Goal: Task Accomplishment & Management: Manage account settings

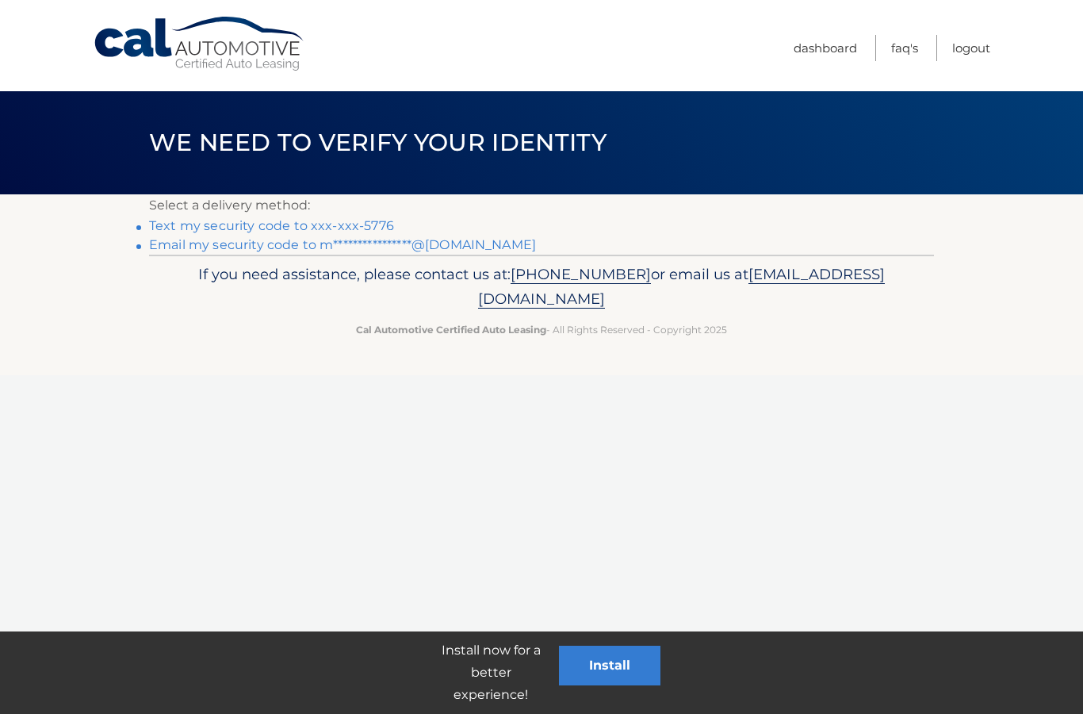
click at [375, 211] on p "Select a delivery method:" at bounding box center [541, 205] width 785 height 22
click at [374, 210] on p "Select a delivery method:" at bounding box center [541, 205] width 785 height 22
click at [380, 230] on link "Text my security code to xxx-xxx-5776" at bounding box center [271, 225] width 245 height 15
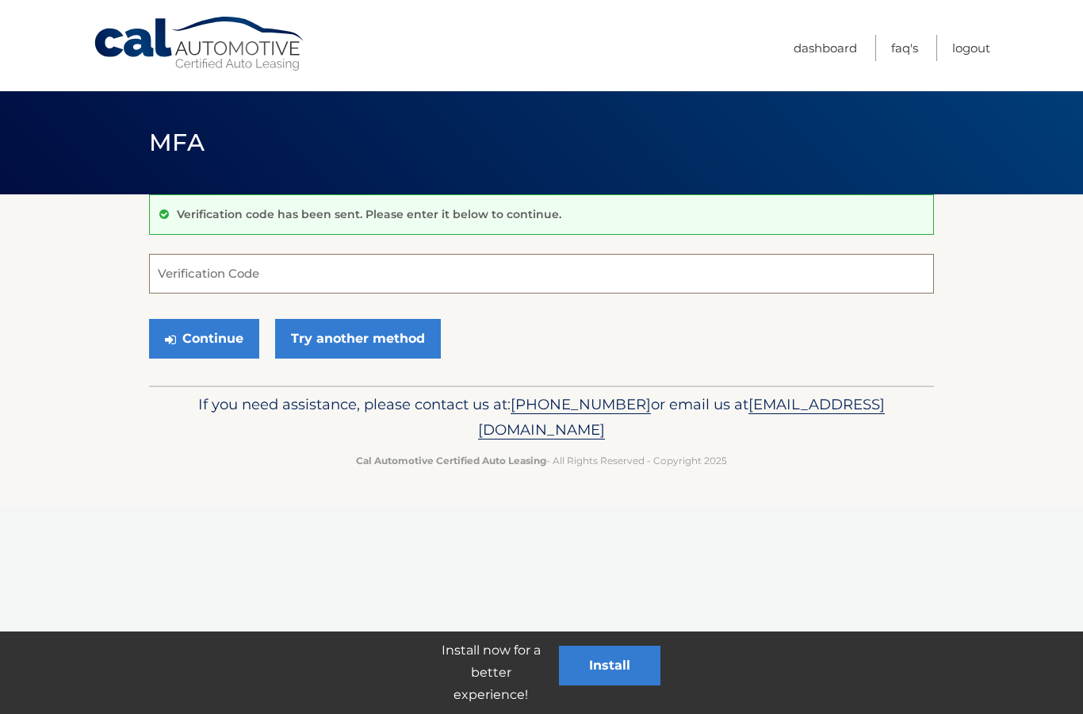
click at [401, 268] on input "Verification Code" at bounding box center [541, 274] width 785 height 40
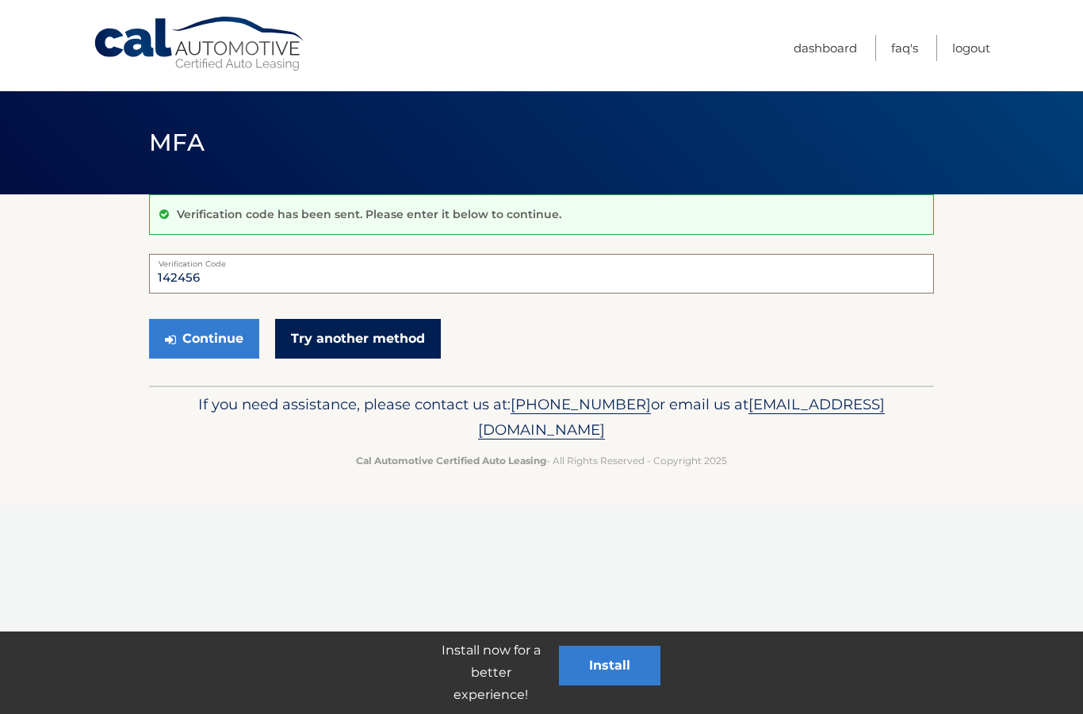
type input "142456"
click at [417, 343] on link "Try another method" at bounding box center [358, 339] width 166 height 40
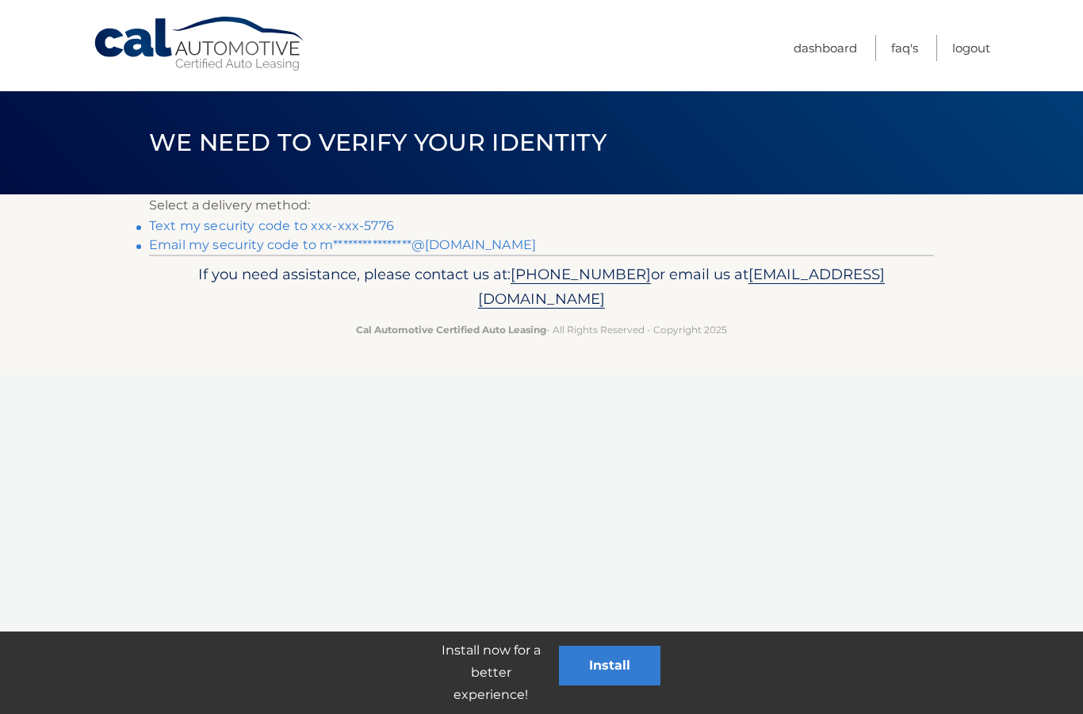
click at [377, 222] on link "Text my security code to xxx-xxx-5776" at bounding box center [271, 225] width 245 height 15
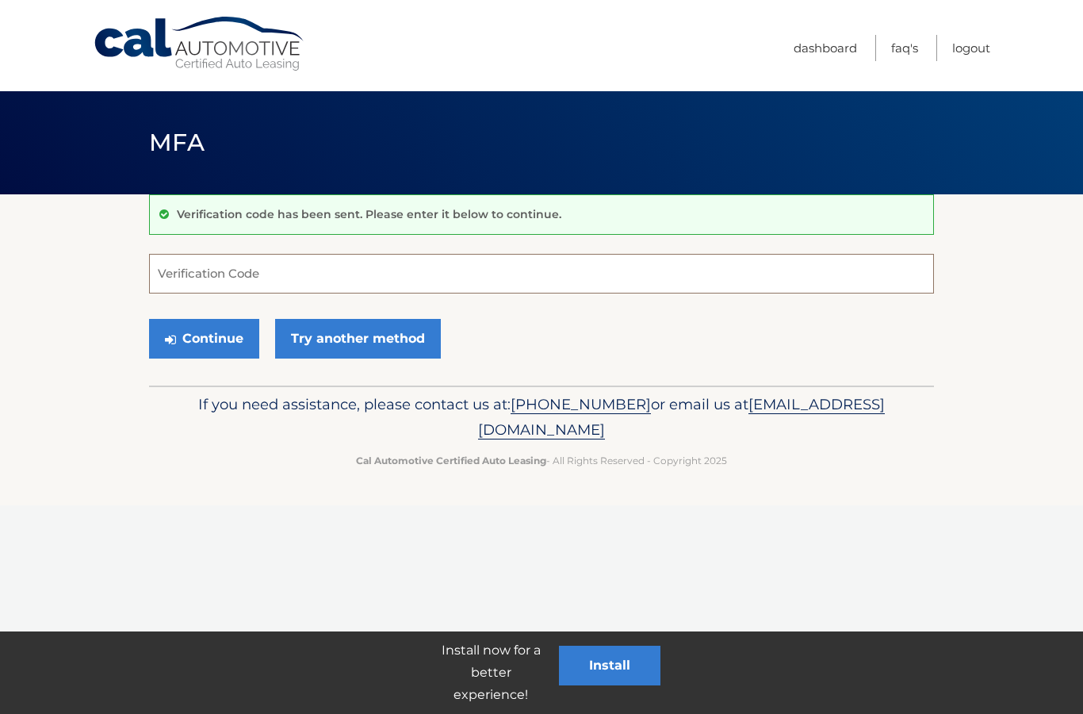
click at [549, 268] on input "Verification Code" at bounding box center [541, 274] width 785 height 40
type input "988229"
click at [243, 341] on button "Continue" at bounding box center [204, 339] width 110 height 40
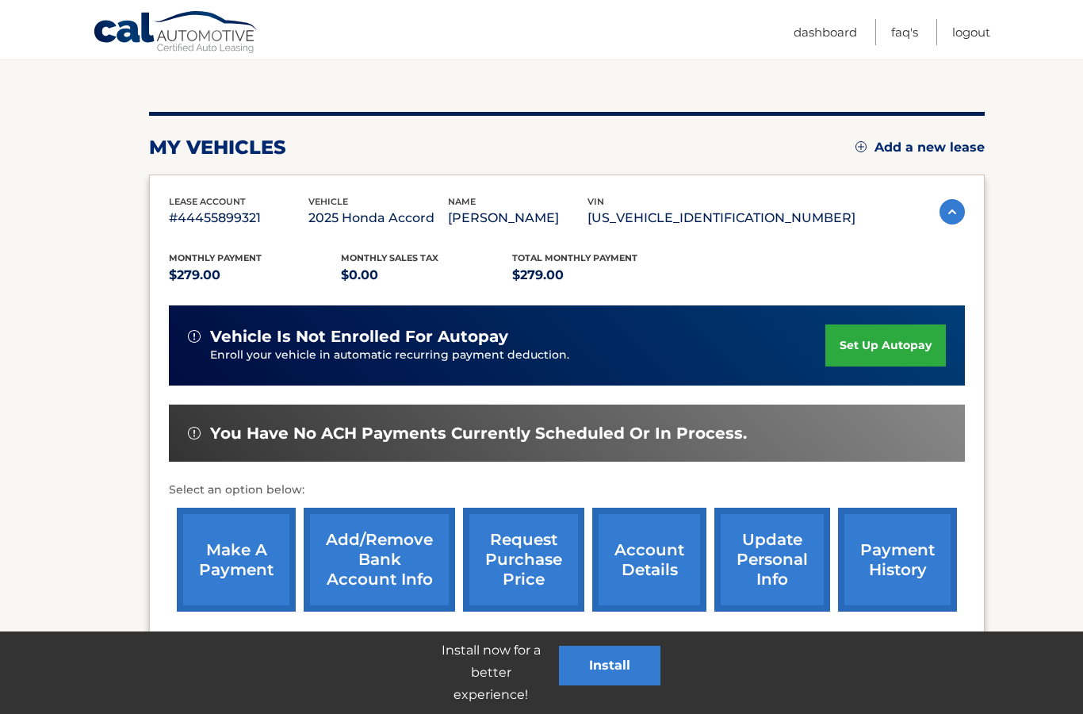
scroll to position [156, 0]
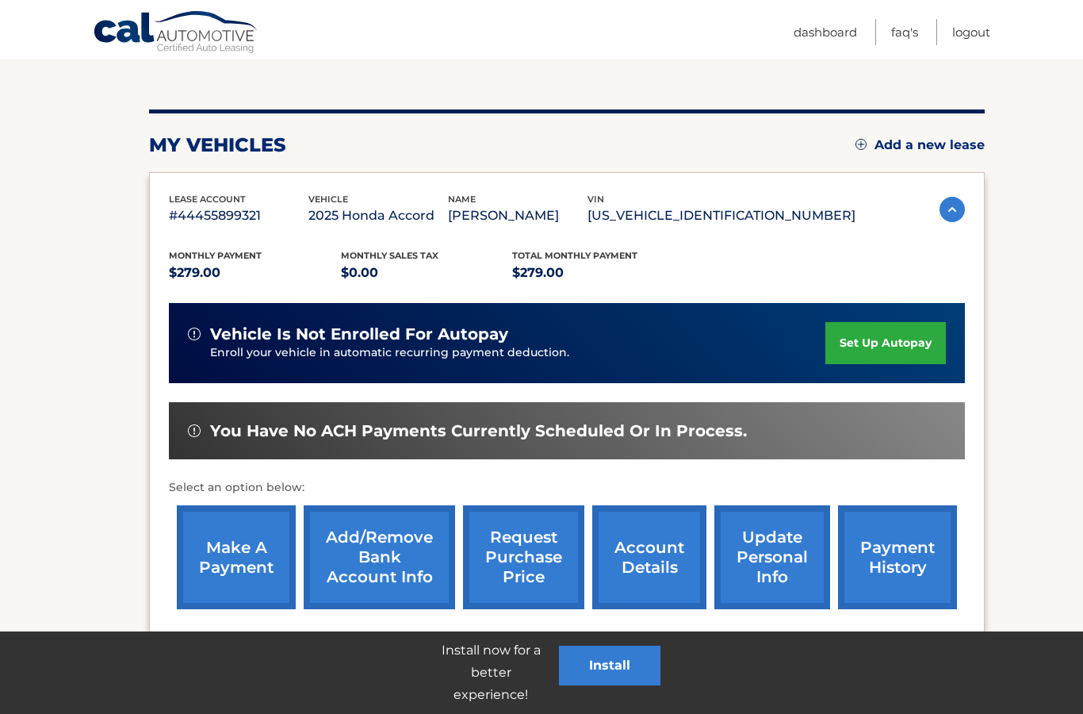
click at [255, 543] on link "make a payment" at bounding box center [236, 557] width 119 height 104
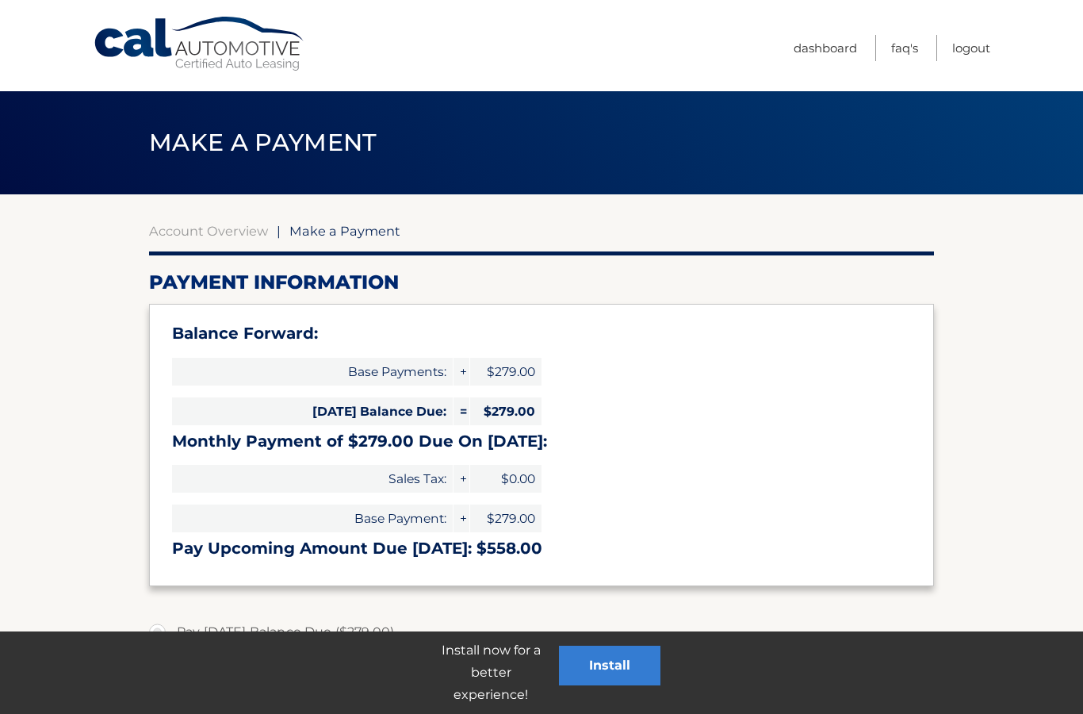
select select "Njg0N2RhYTUtOTYzMC00ZWYyLThjMTktMjhiYWI0MjhkYmFm"
click at [228, 224] on link "Account Overview" at bounding box center [208, 231] width 119 height 16
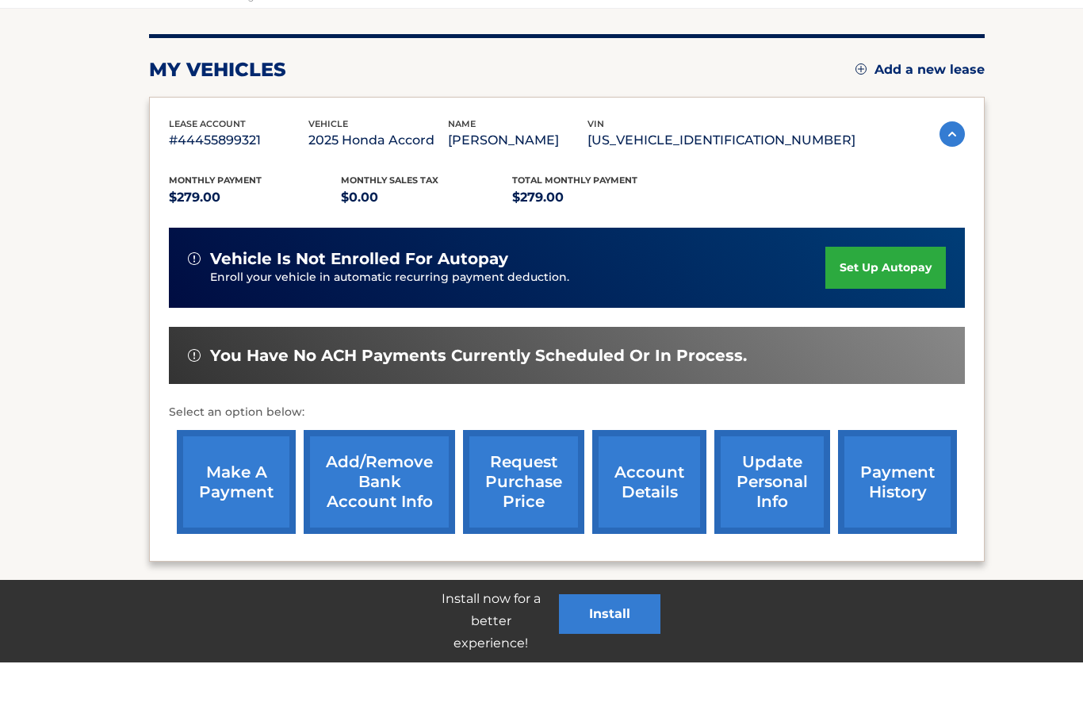
scroll to position [244, 0]
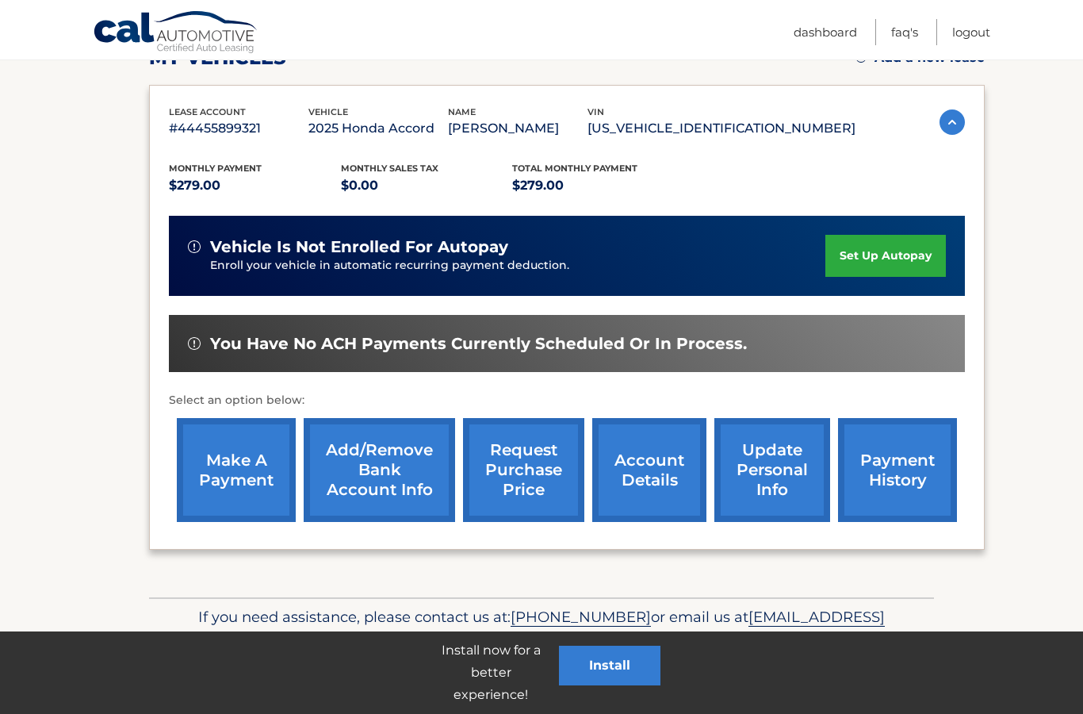
click at [911, 264] on link "set up autopay" at bounding box center [886, 256] width 121 height 42
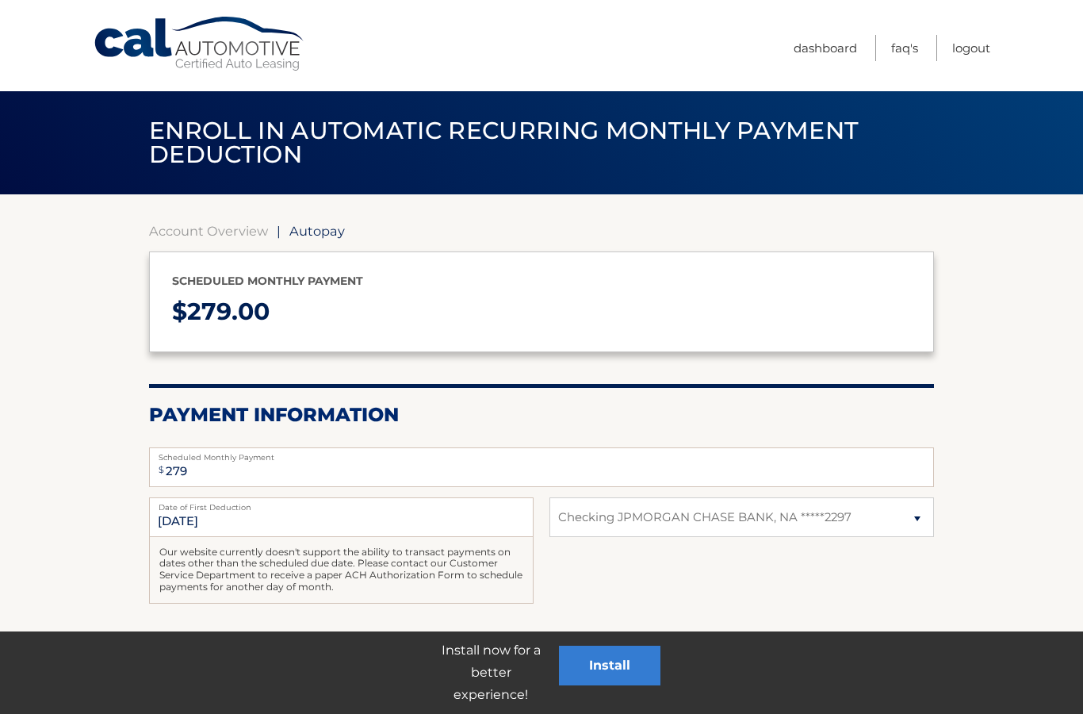
select select "Njg0N2RhYTUtOTYzMC00ZWYyLThjMTktMjhiYWI0MjhkYmFm"
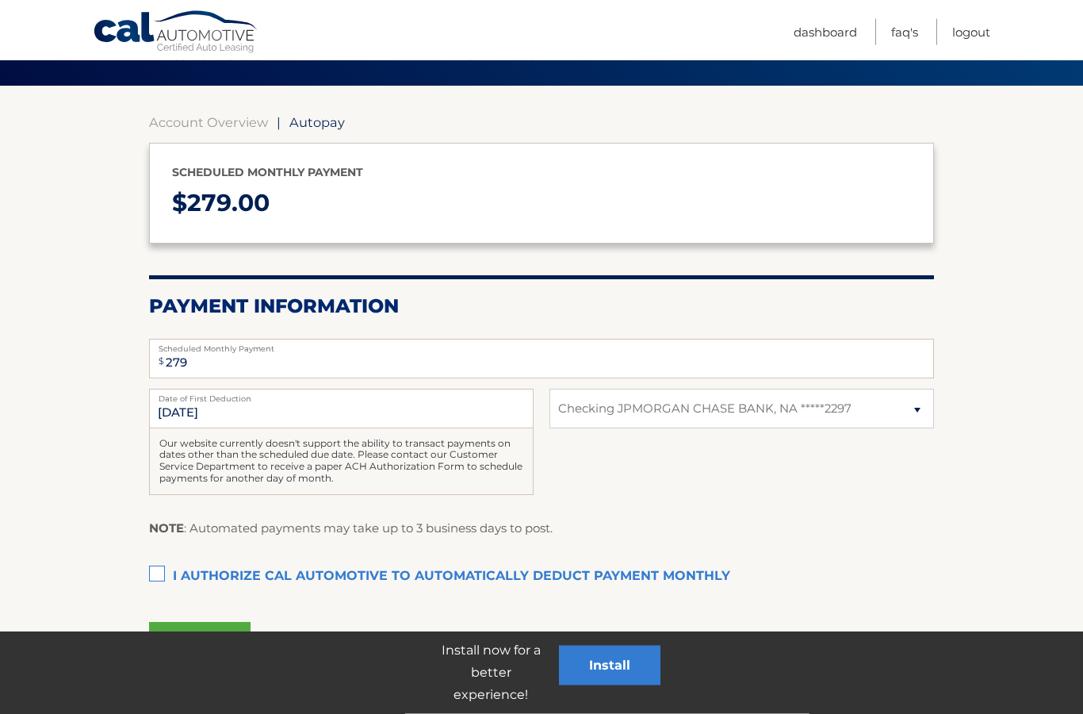
scroll to position [113, 0]
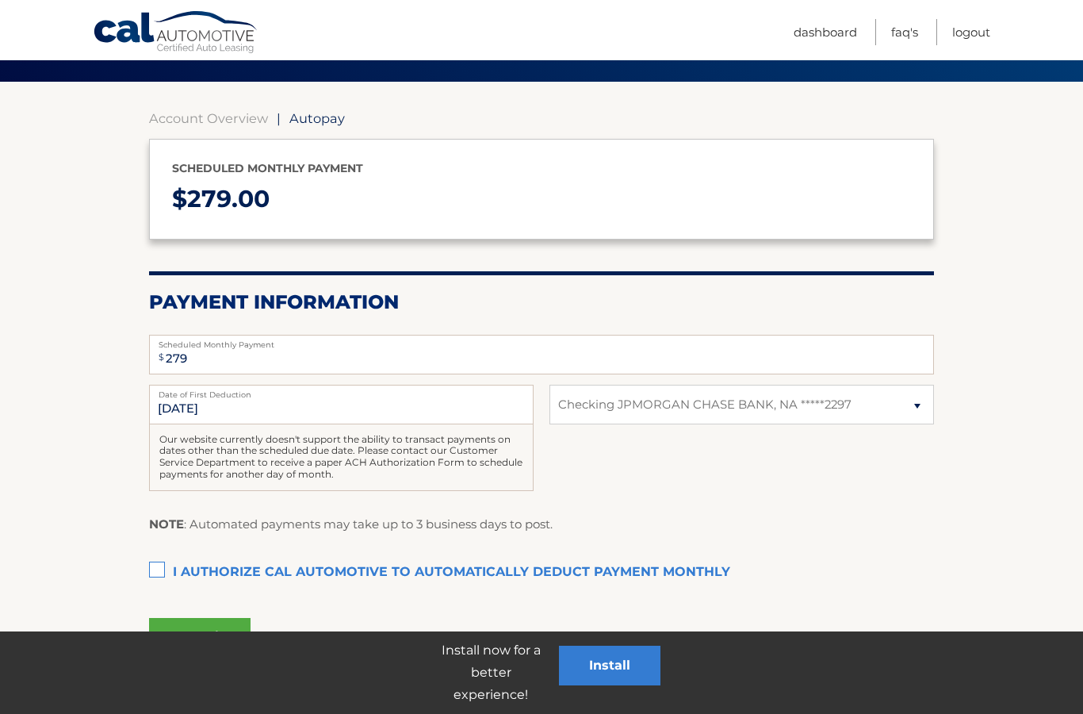
click at [149, 557] on label "I authorize cal automotive to automatically deduct payment monthly This checkbo…" at bounding box center [541, 573] width 785 height 32
click at [0, 0] on input "I authorize cal automotive to automatically deduct payment monthly This checkbo…" at bounding box center [0, 0] width 0 height 0
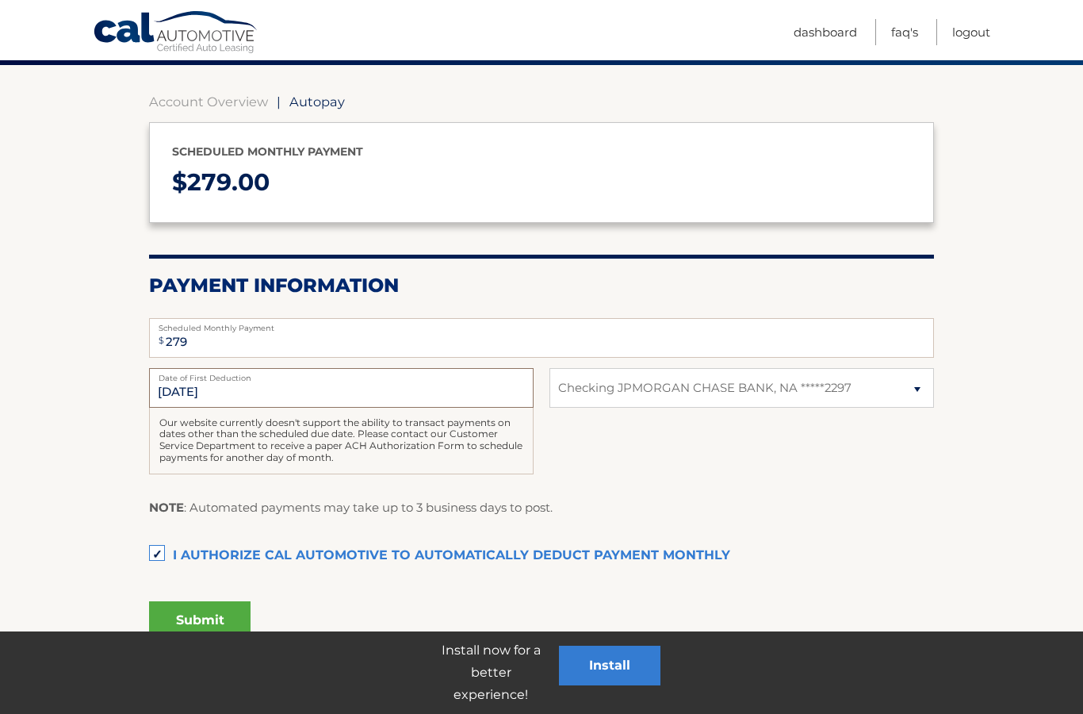
click at [502, 405] on input "[DATE]" at bounding box center [341, 388] width 385 height 40
click at [221, 619] on button "Submit" at bounding box center [200, 620] width 102 height 38
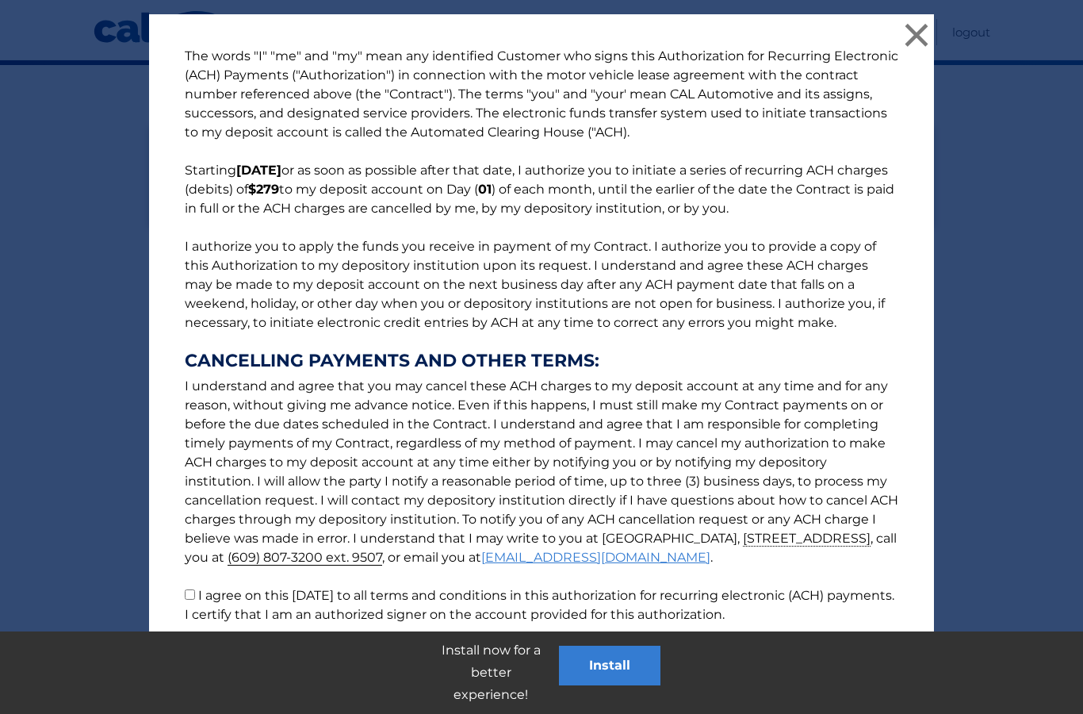
click at [243, 593] on label "I agree on this [DATE] to all terms and conditions in this authorization for re…" at bounding box center [540, 605] width 710 height 34
click at [195, 593] on input "I agree on this [DATE] to all terms and conditions in this authorization for re…" at bounding box center [190, 594] width 10 height 10
checkbox input "true"
click at [474, 677] on button "Accept" at bounding box center [483, 681] width 71 height 38
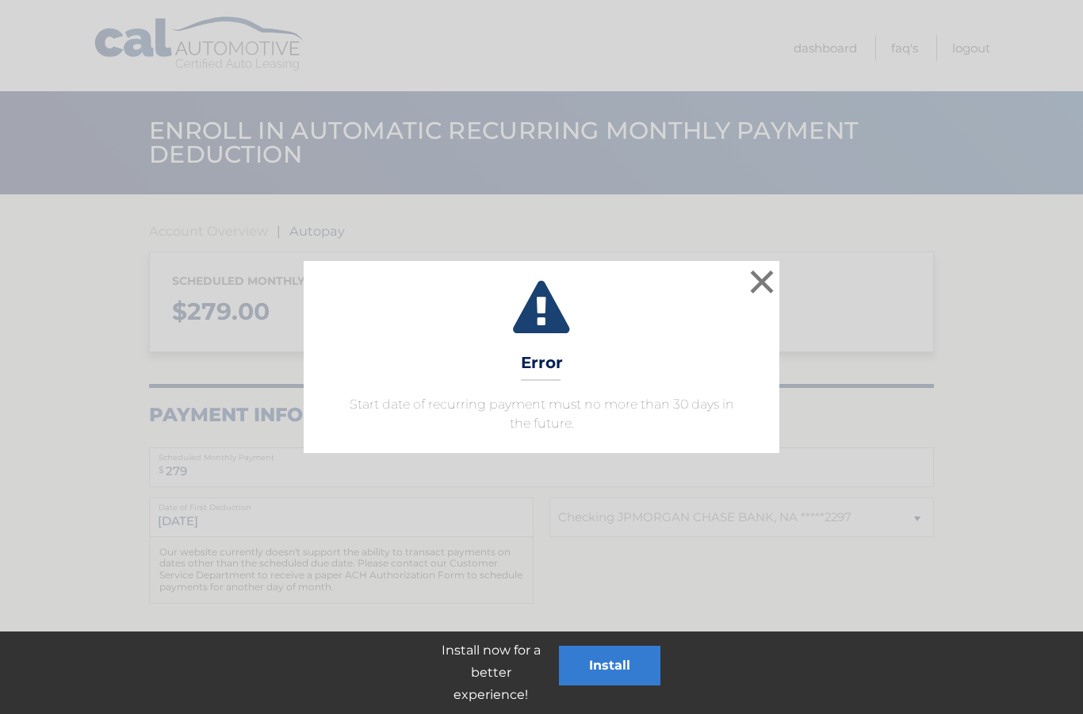
select select "Njg0N2RhYTUtOTYzMC00ZWYyLThjMTktMjhiYWI0MjhkYmFm"
click at [777, 272] on button "×" at bounding box center [762, 282] width 32 height 32
